Goal: Task Accomplishment & Management: Use online tool/utility

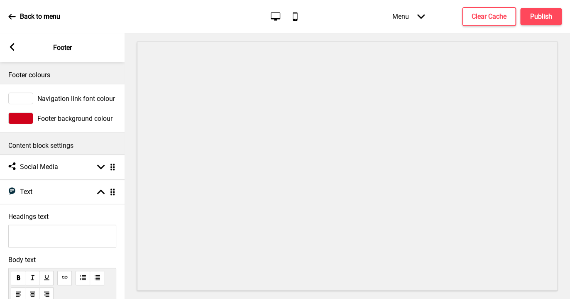
click at [12, 45] on rect at bounding box center [11, 46] width 7 height 7
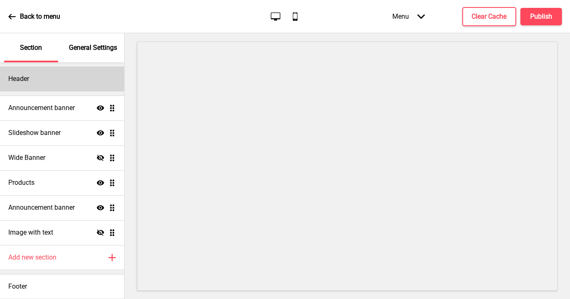
click at [28, 83] on div "Header" at bounding box center [62, 78] width 124 height 25
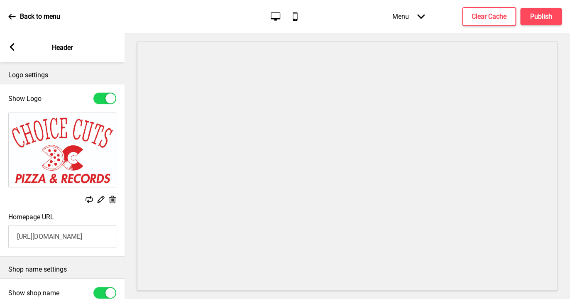
click at [13, 48] on icon at bounding box center [12, 46] width 5 height 7
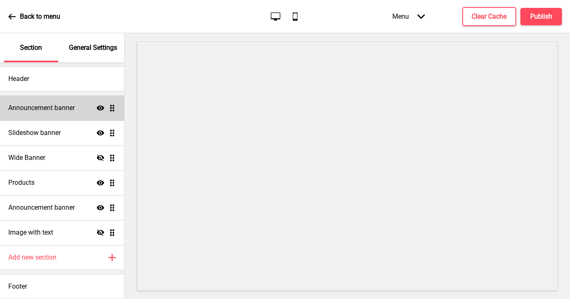
click at [36, 107] on h4 "Announcement banner" at bounding box center [41, 107] width 66 height 9
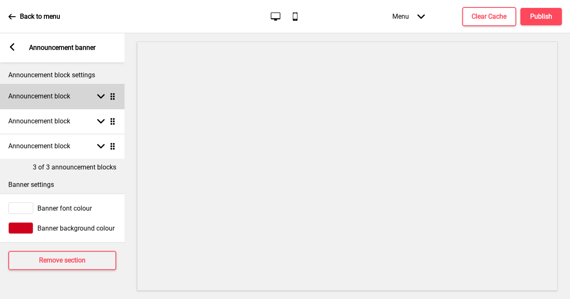
click at [85, 98] on div "Announcement block Arrow down Drag" at bounding box center [62, 96] width 124 height 25
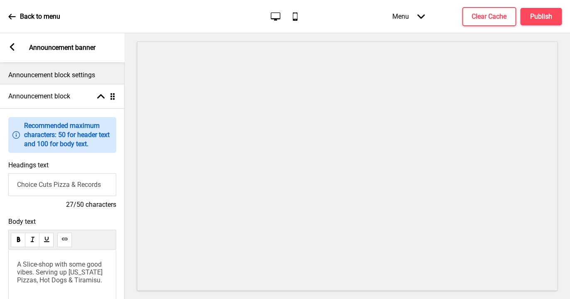
click at [12, 46] on icon at bounding box center [12, 46] width 5 height 7
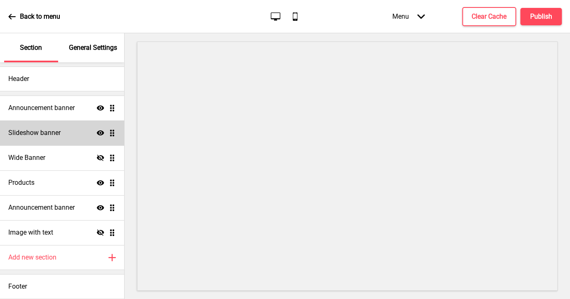
click at [42, 134] on h4 "Slideshow banner" at bounding box center [34, 132] width 52 height 9
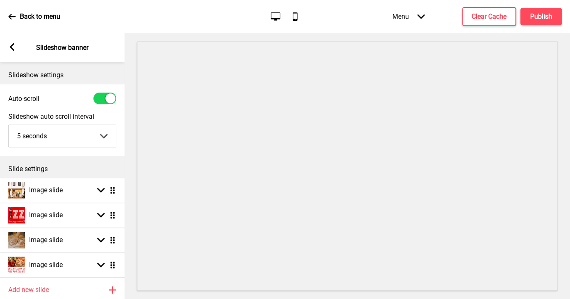
click at [12, 47] on rect at bounding box center [11, 46] width 7 height 7
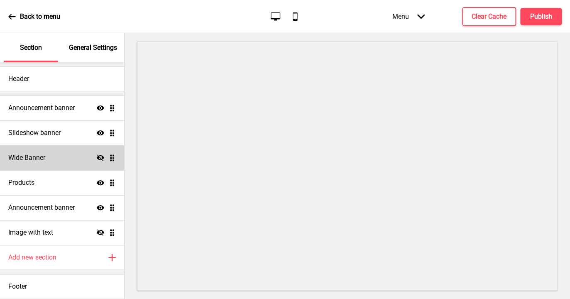
click at [42, 155] on h4 "Wide Banner" at bounding box center [26, 157] width 37 height 9
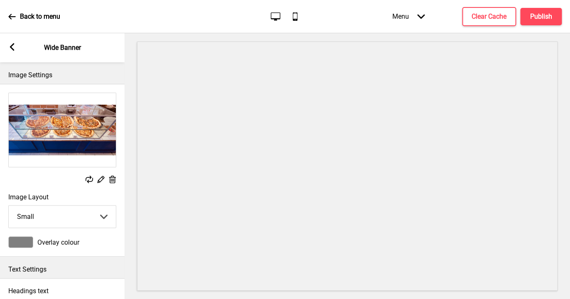
click at [12, 44] on rect at bounding box center [11, 46] width 7 height 7
